Goal: Information Seeking & Learning: Learn about a topic

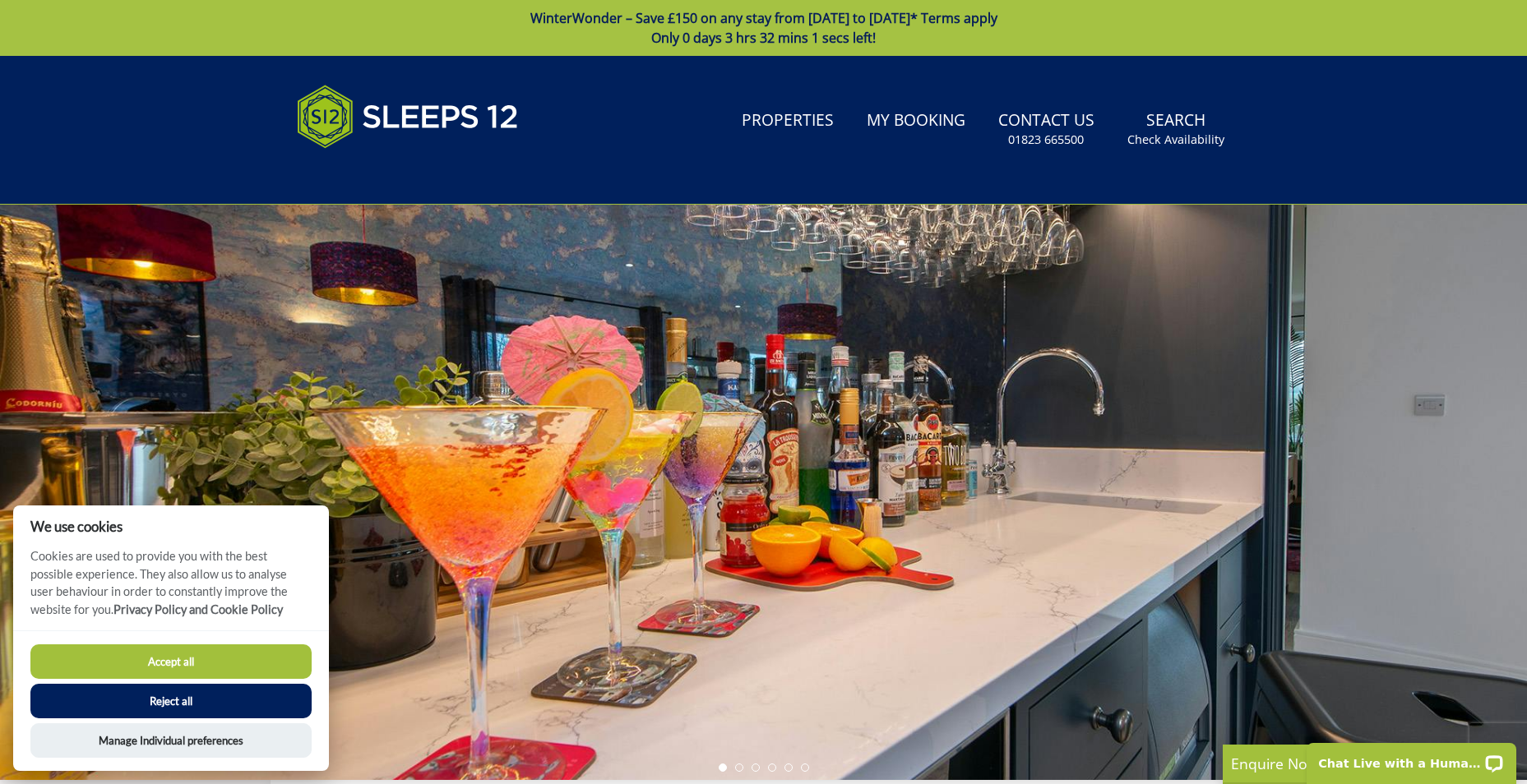
click at [181, 668] on button "Accept all" at bounding box center [171, 661] width 281 height 34
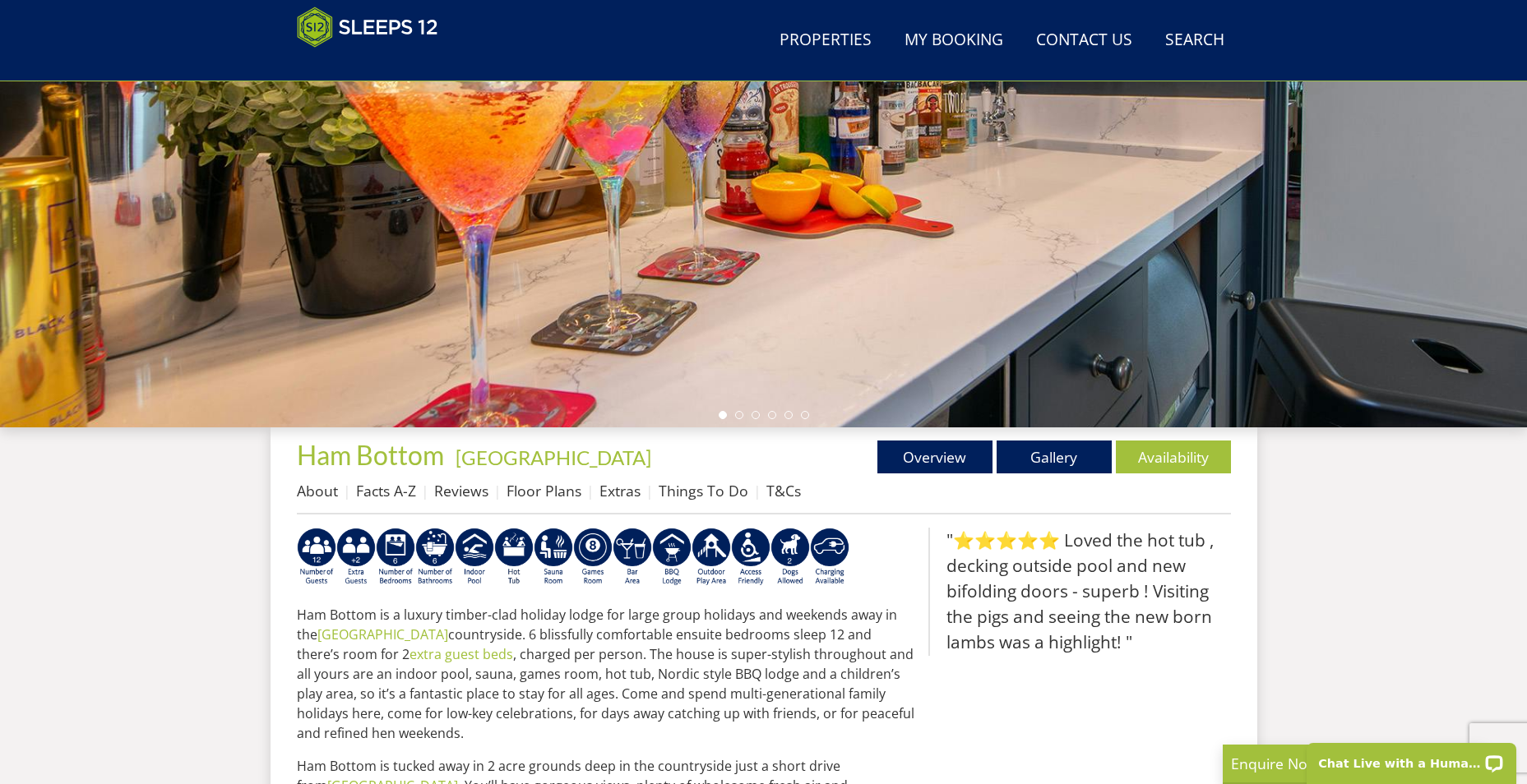
scroll to position [287, 0]
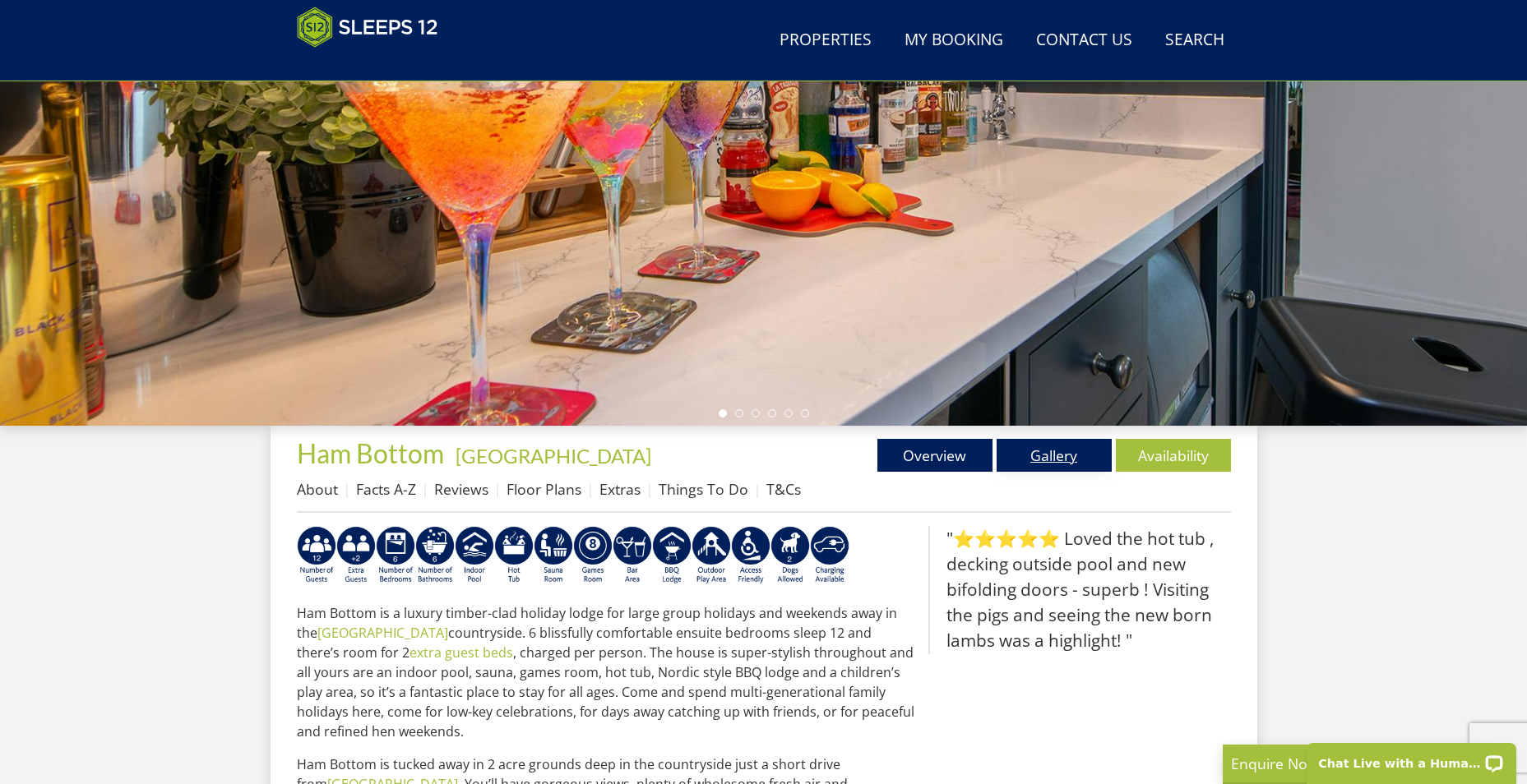
click at [1081, 447] on link "Gallery" at bounding box center [1053, 455] width 115 height 32
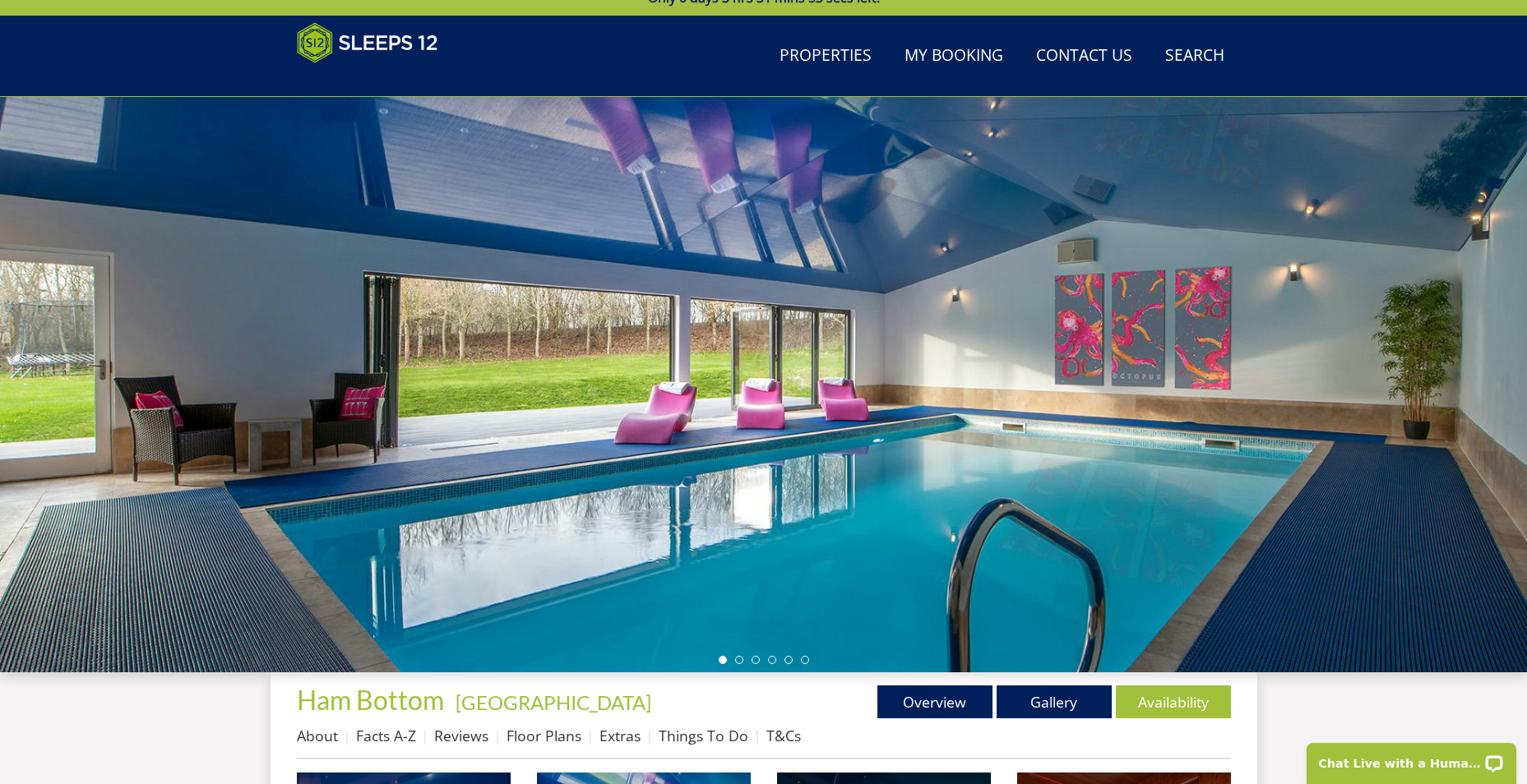
click at [1456, 328] on div at bounding box center [764, 385] width 1527 height 576
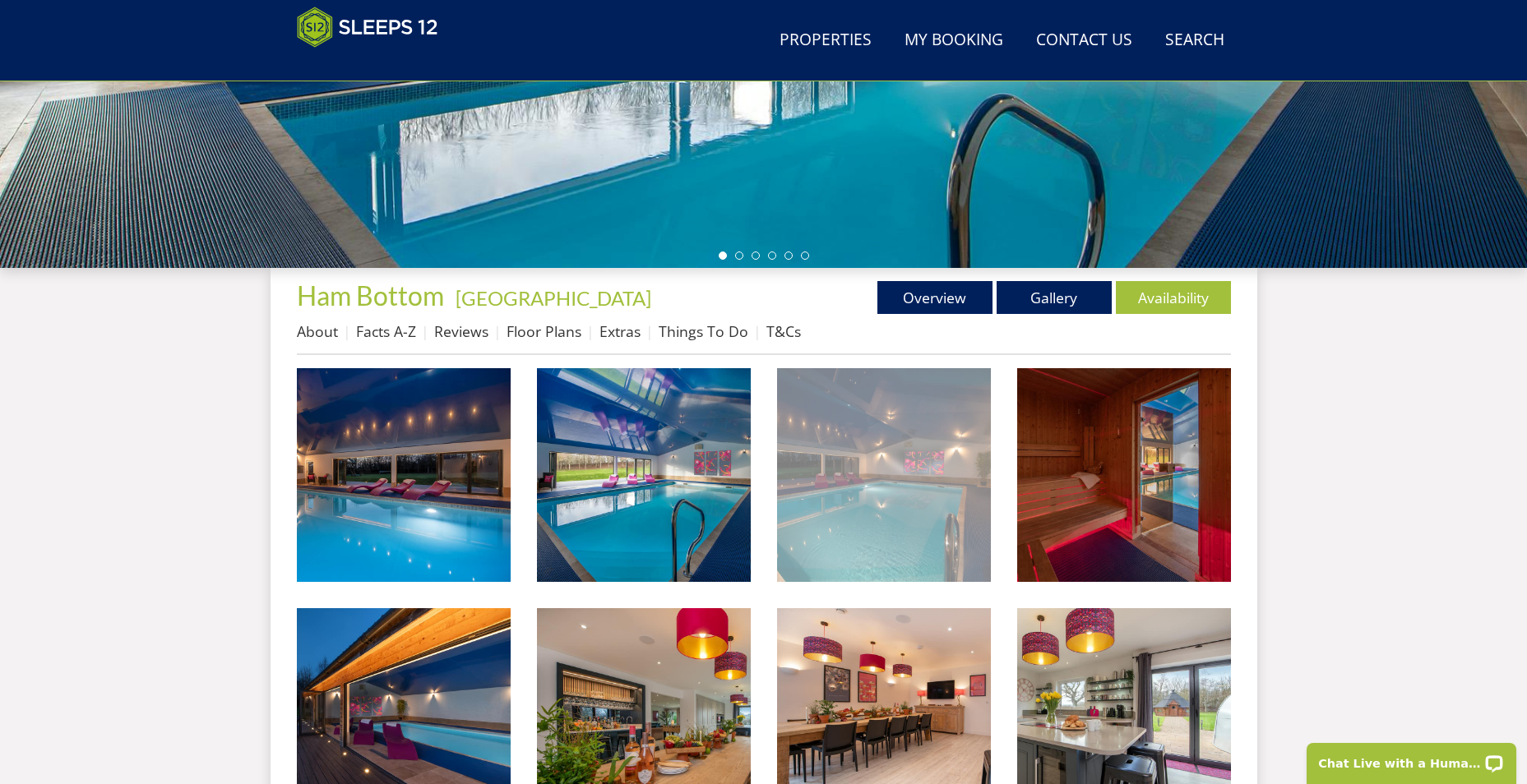
scroll to position [451, 0]
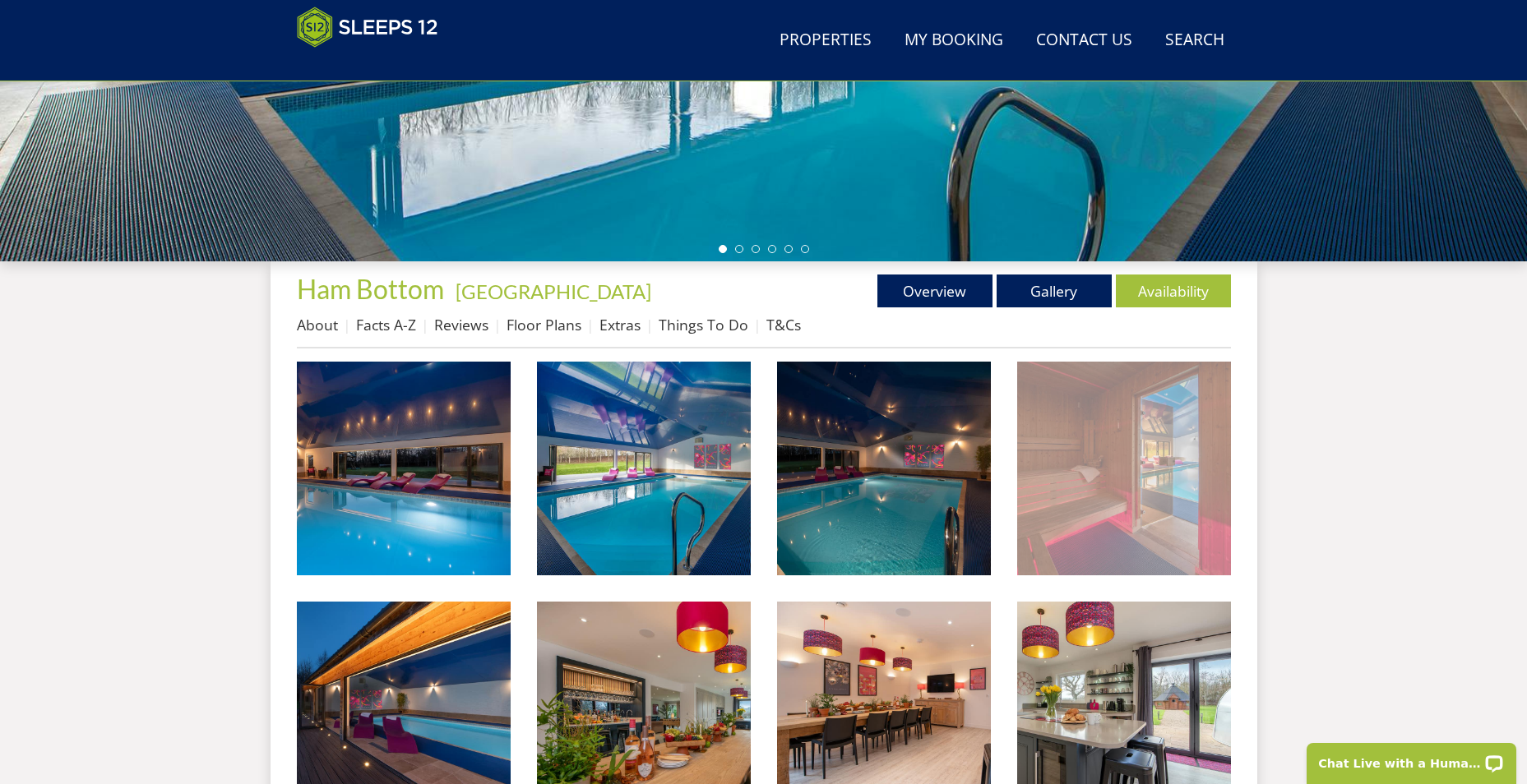
click at [1051, 494] on img at bounding box center [1124, 469] width 214 height 214
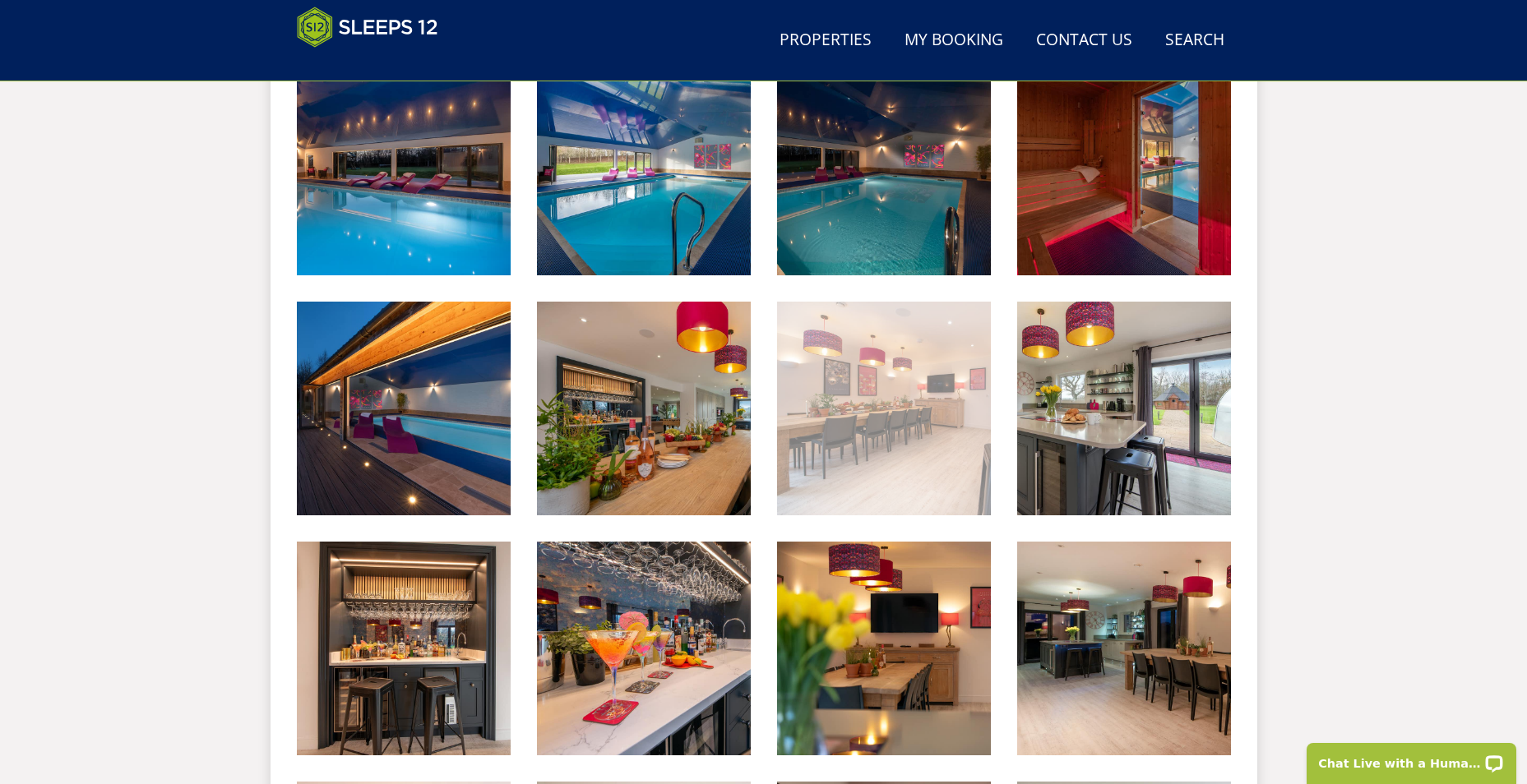
scroll to position [780, 0]
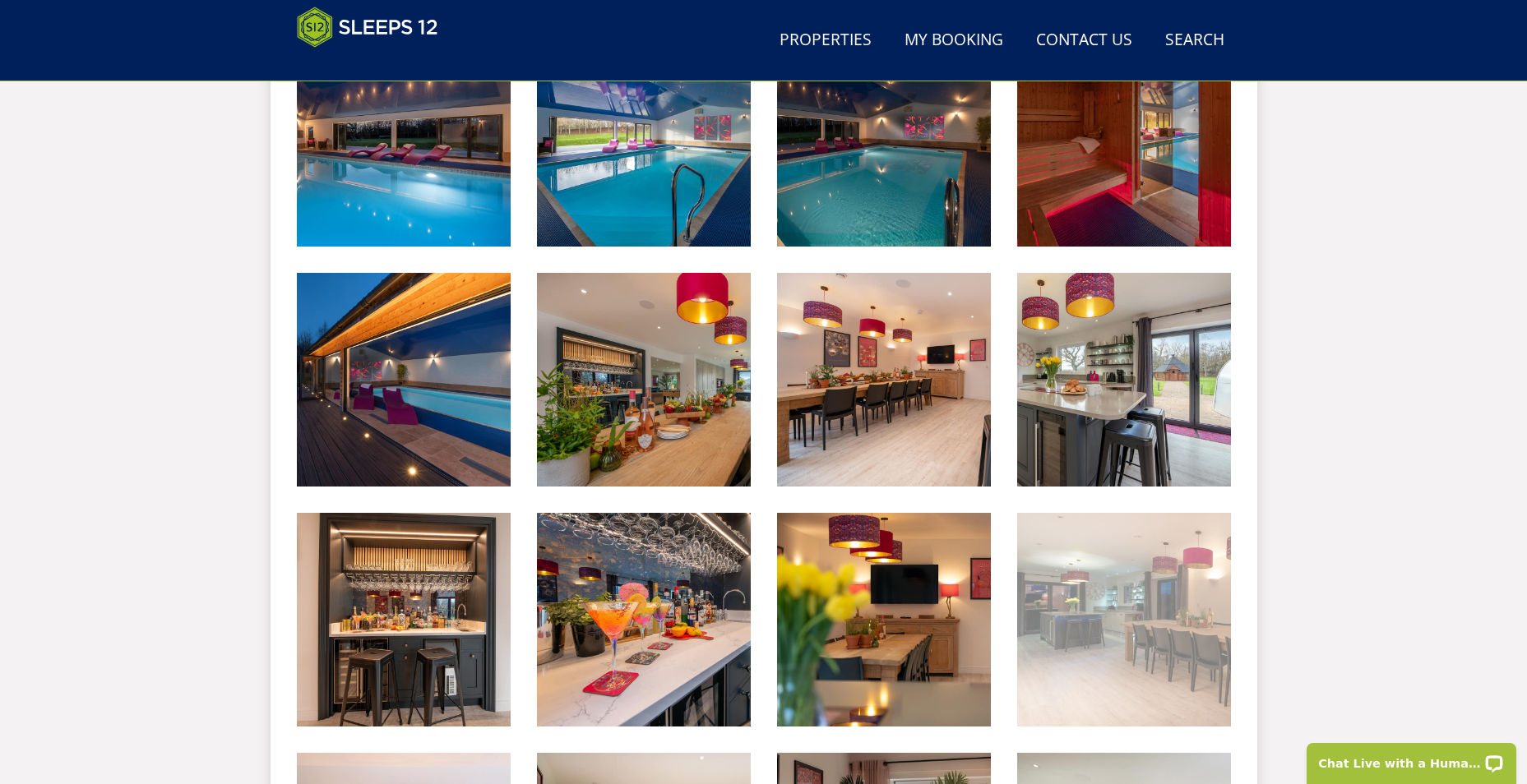
click at [1153, 603] on img at bounding box center [1124, 620] width 214 height 214
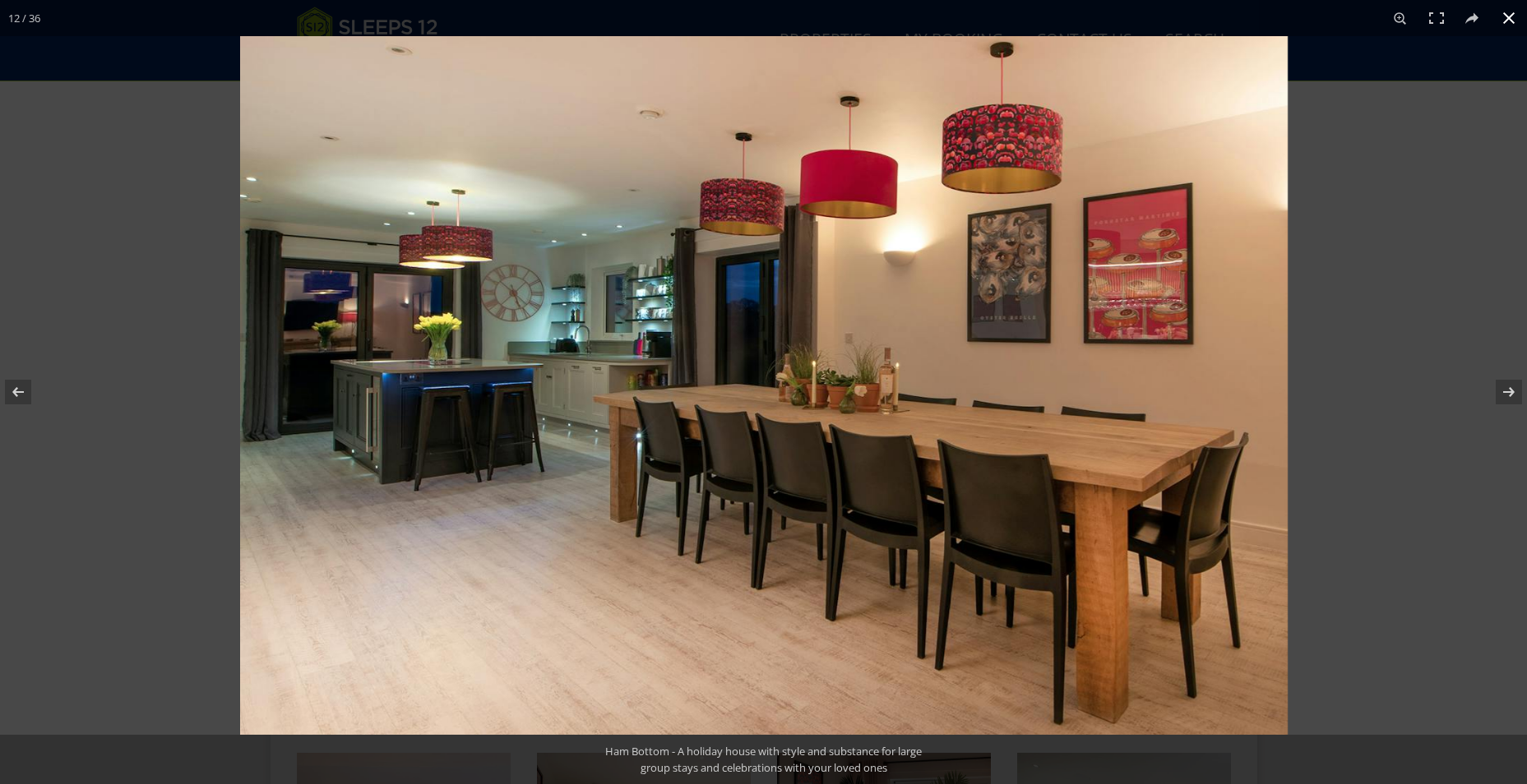
click at [1341, 122] on div at bounding box center [1003, 428] width 1527 height 784
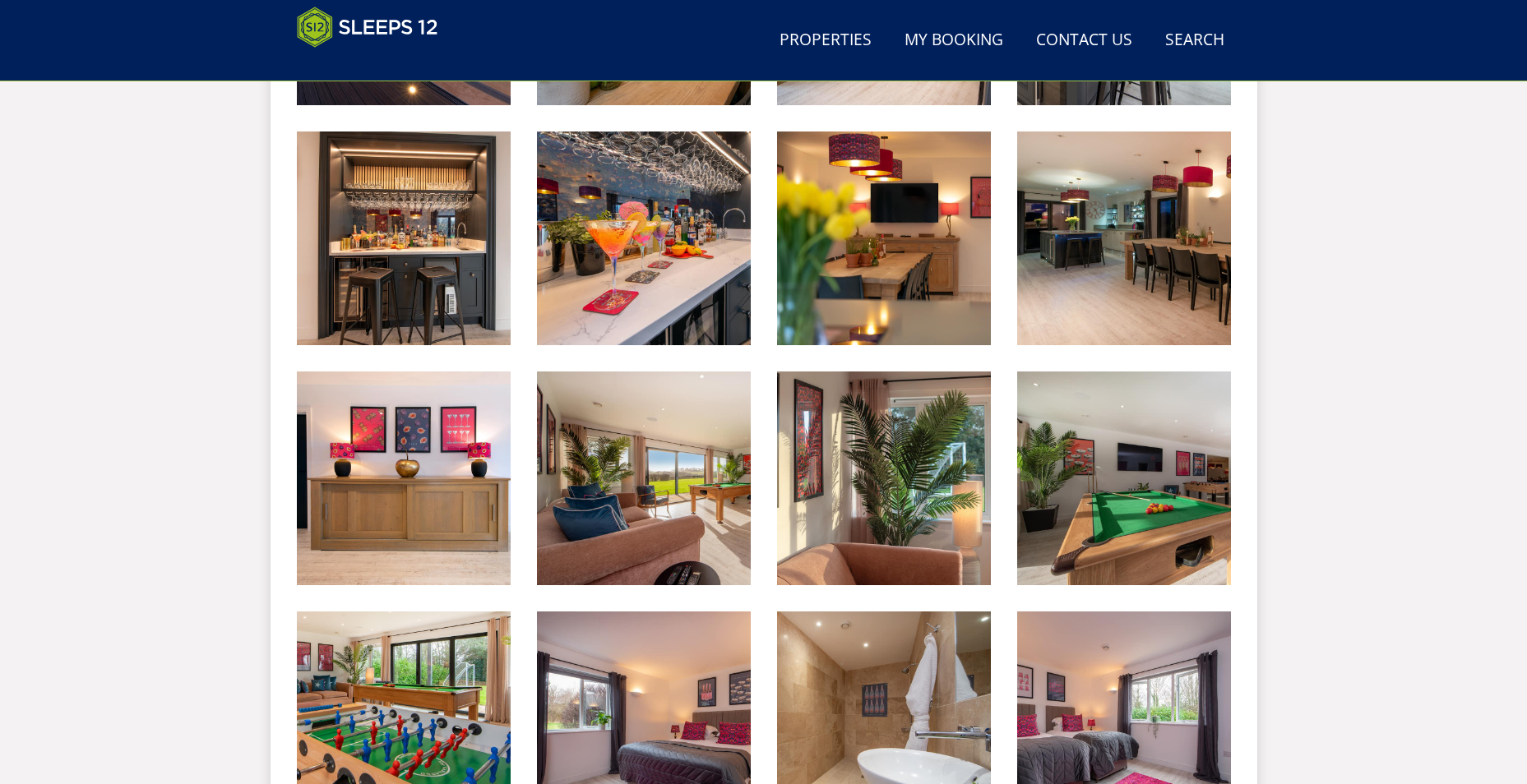
scroll to position [1192, 0]
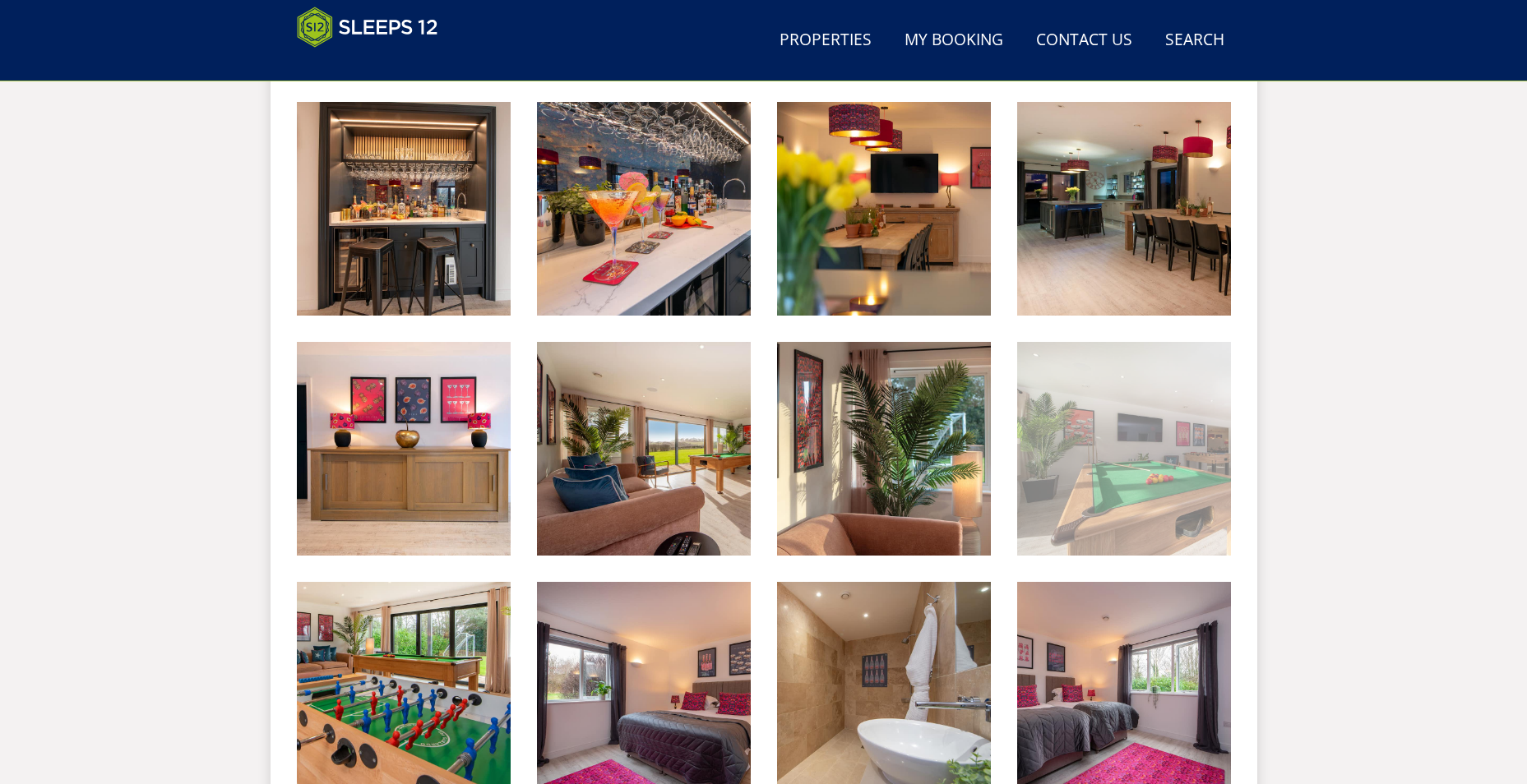
click at [1111, 456] on img at bounding box center [1124, 449] width 214 height 214
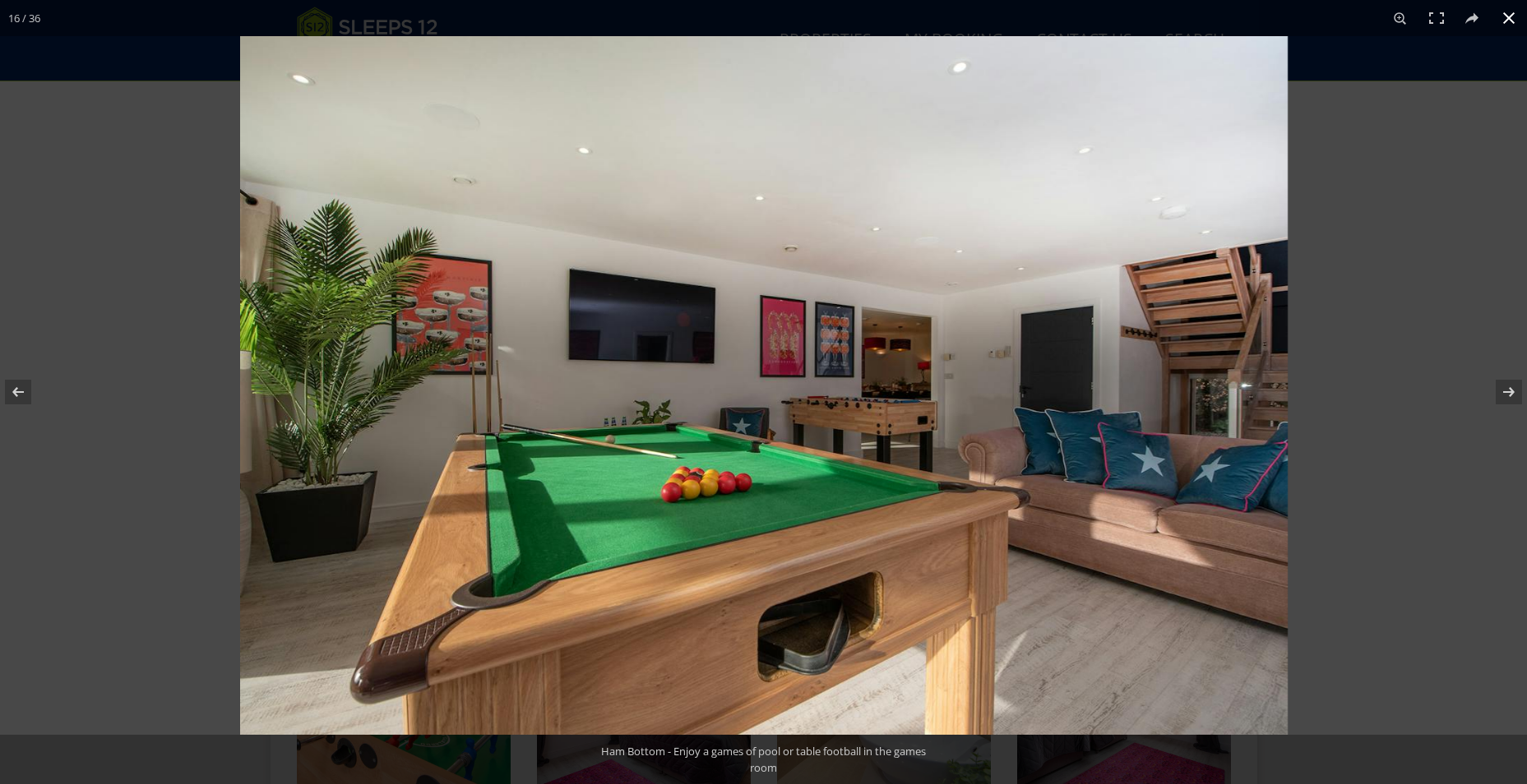
click at [1375, 147] on div at bounding box center [1003, 428] width 1527 height 784
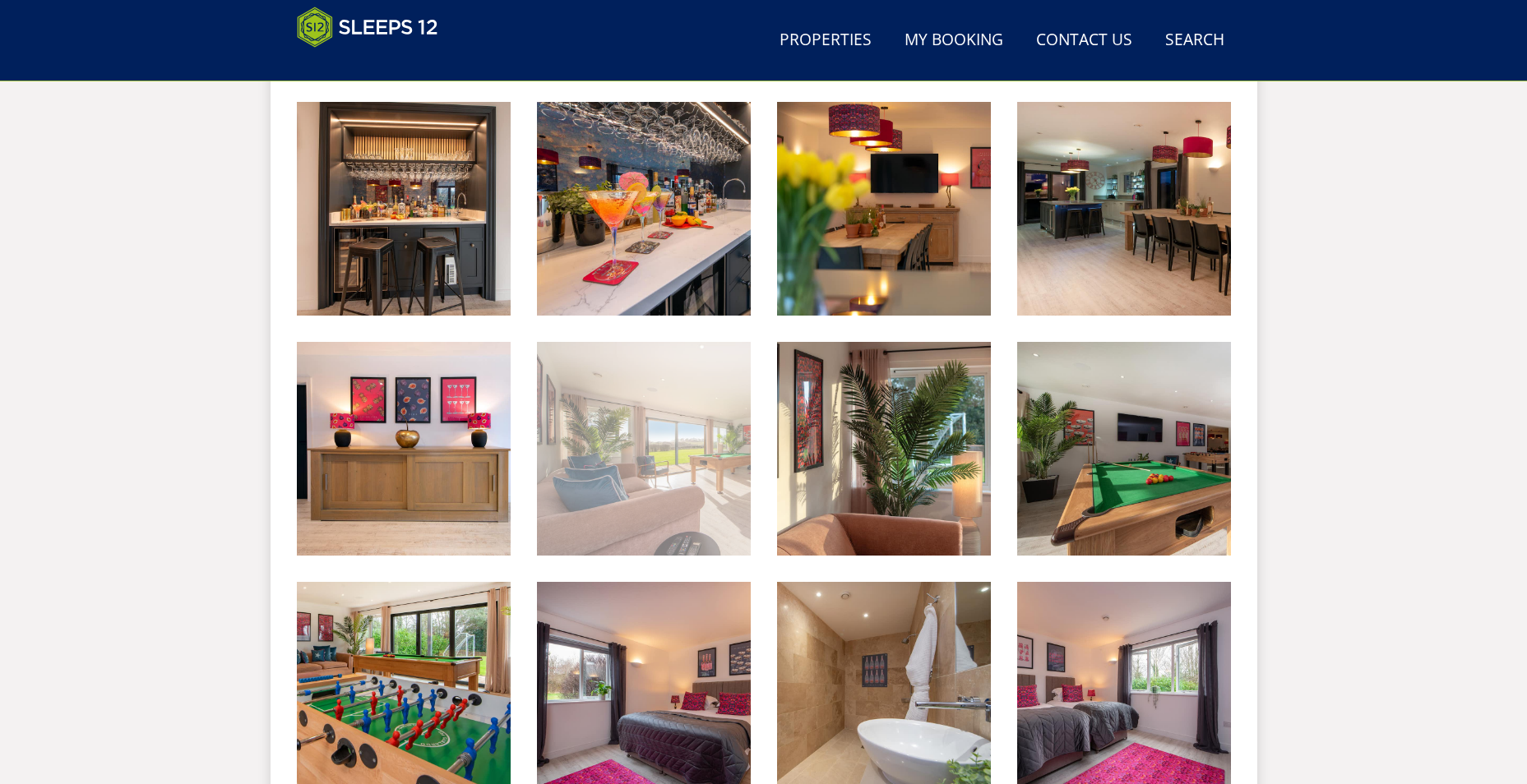
click at [653, 492] on img at bounding box center [644, 449] width 214 height 214
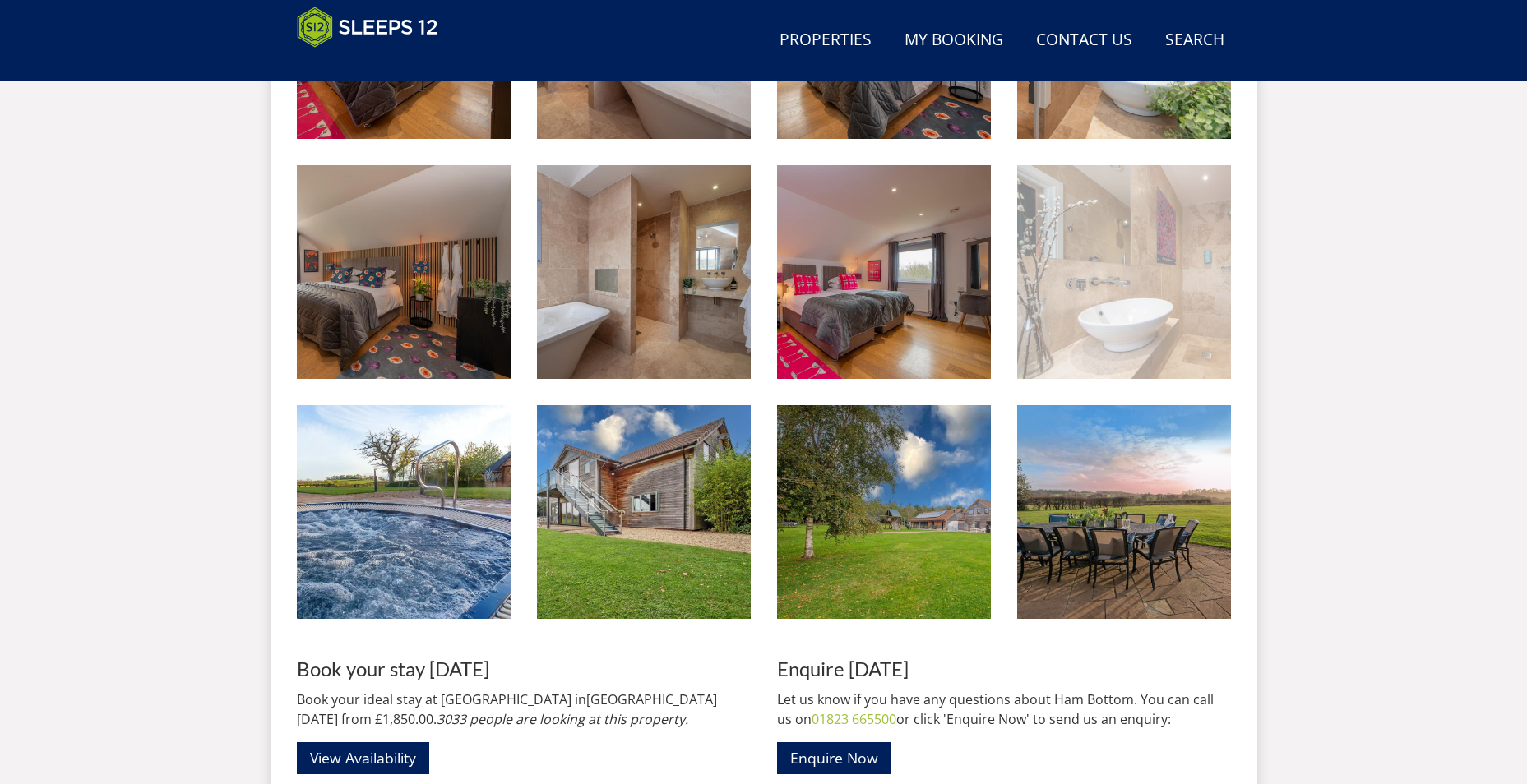
scroll to position [2342, 0]
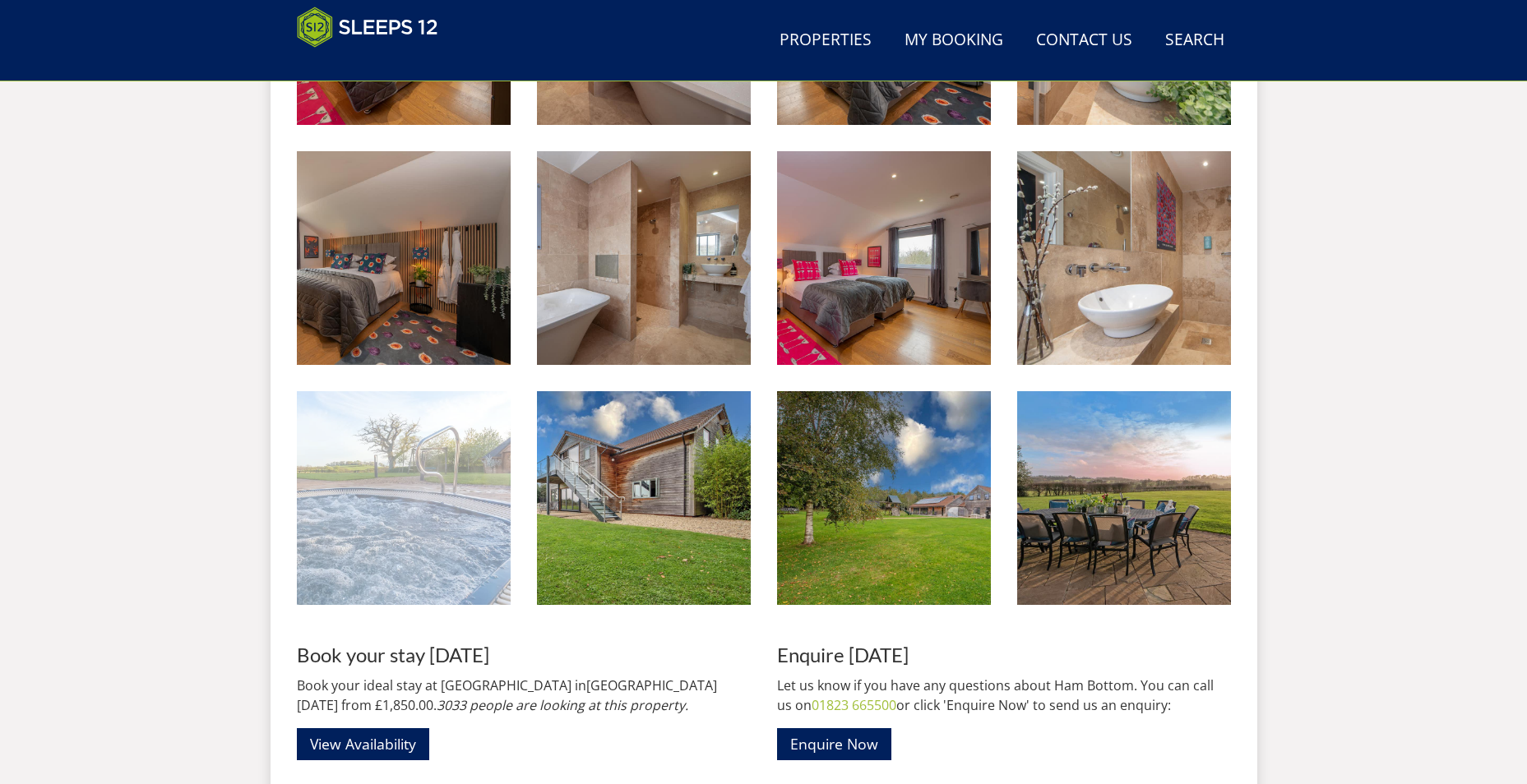
click at [443, 543] on img at bounding box center [404, 498] width 214 height 214
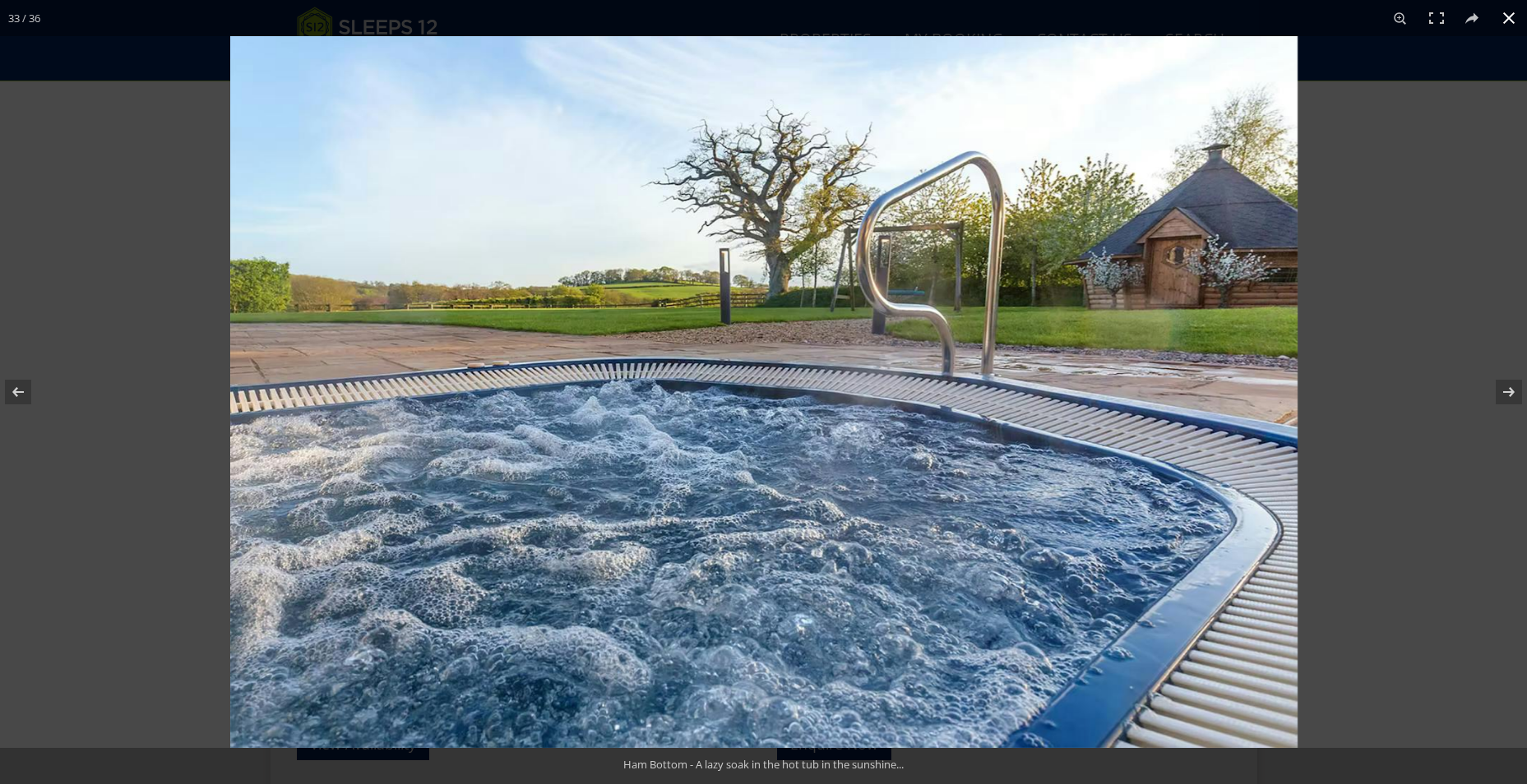
click at [1458, 143] on div at bounding box center [993, 428] width 1527 height 784
